Goal: Task Accomplishment & Management: Manage account settings

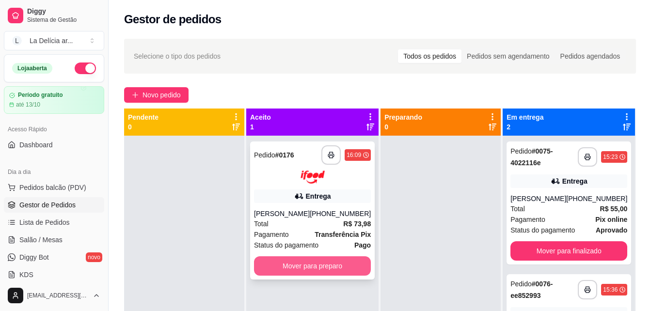
click at [338, 269] on button "Mover para preparo" at bounding box center [312, 266] width 117 height 19
